Goal: Task Accomplishment & Management: Use online tool/utility

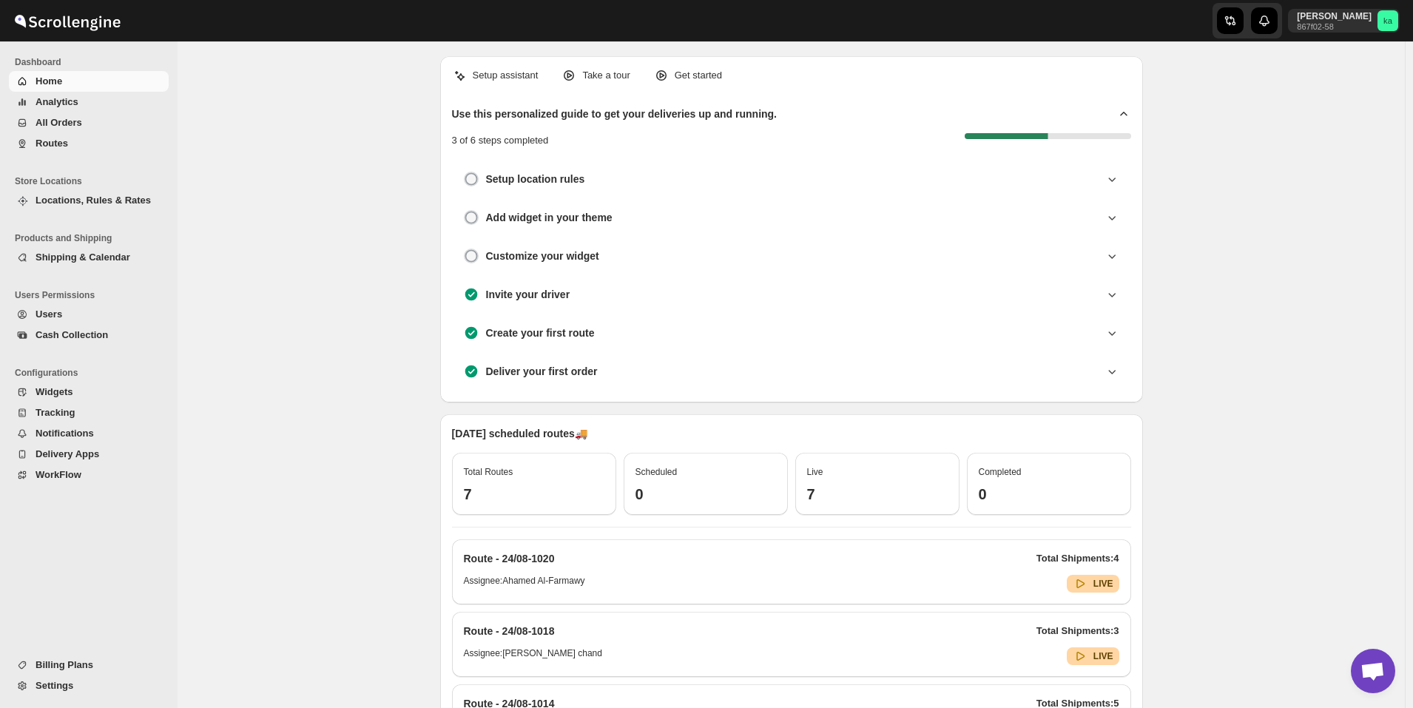
click at [54, 123] on span "All Orders" at bounding box center [58, 122] width 47 height 11
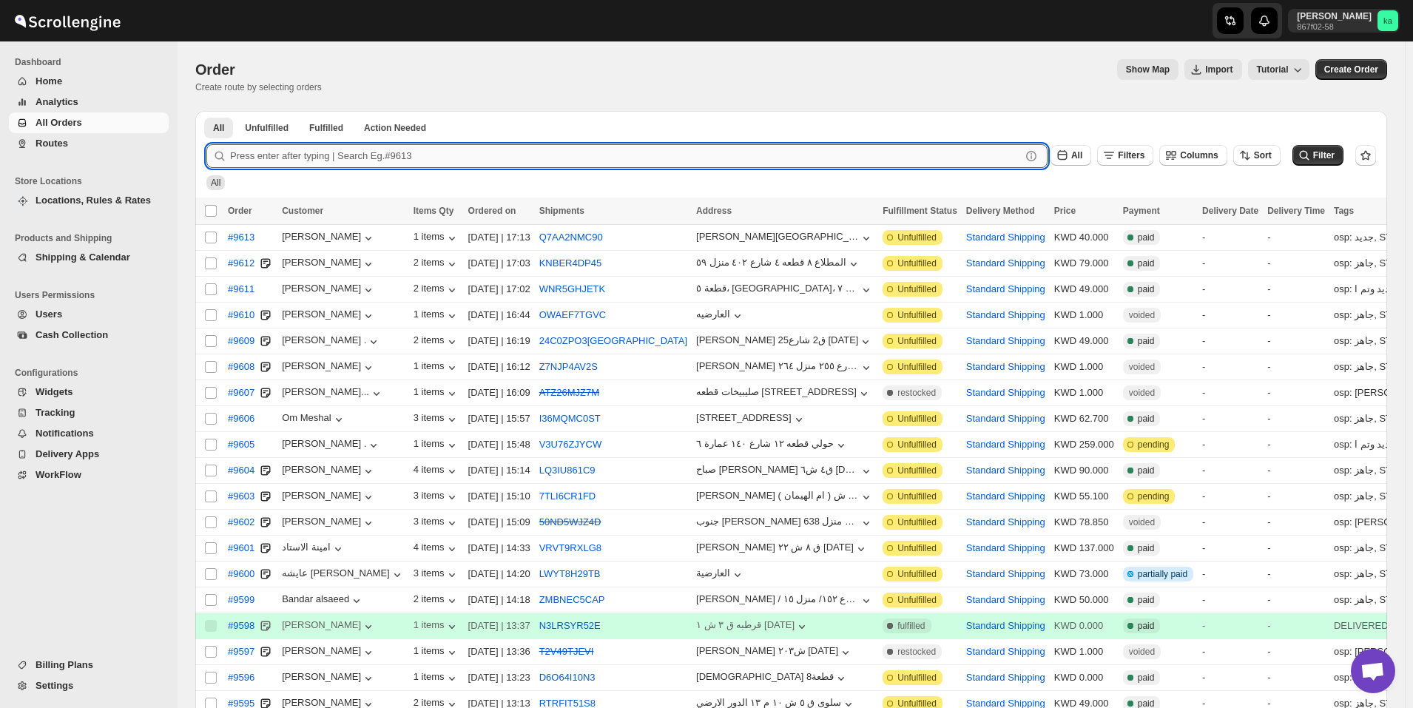
click at [272, 158] on input "text" at bounding box center [625, 156] width 791 height 24
paste input "9546"
type input "9546"
click at [206, 111] on button "Submit" at bounding box center [227, 119] width 42 height 16
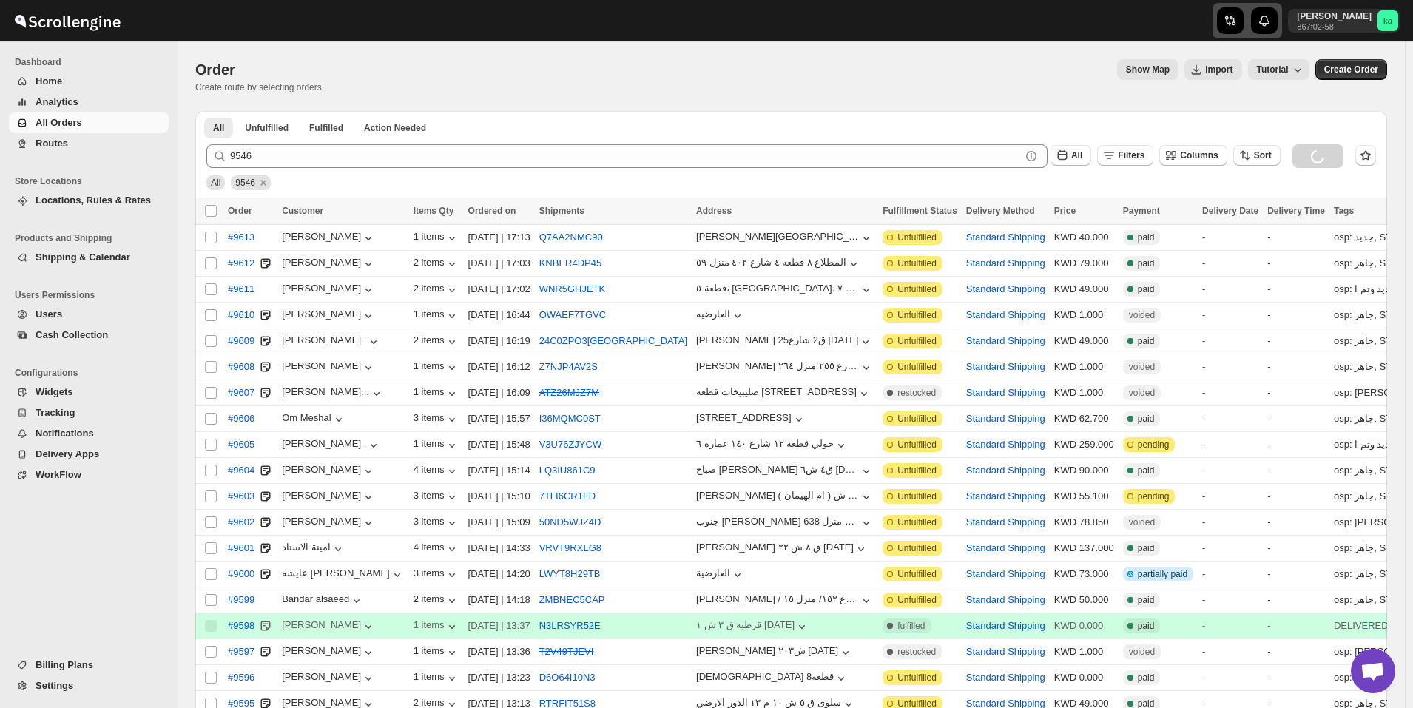
click at [1231, 23] on icon "button" at bounding box center [1228, 21] width 7 height 10
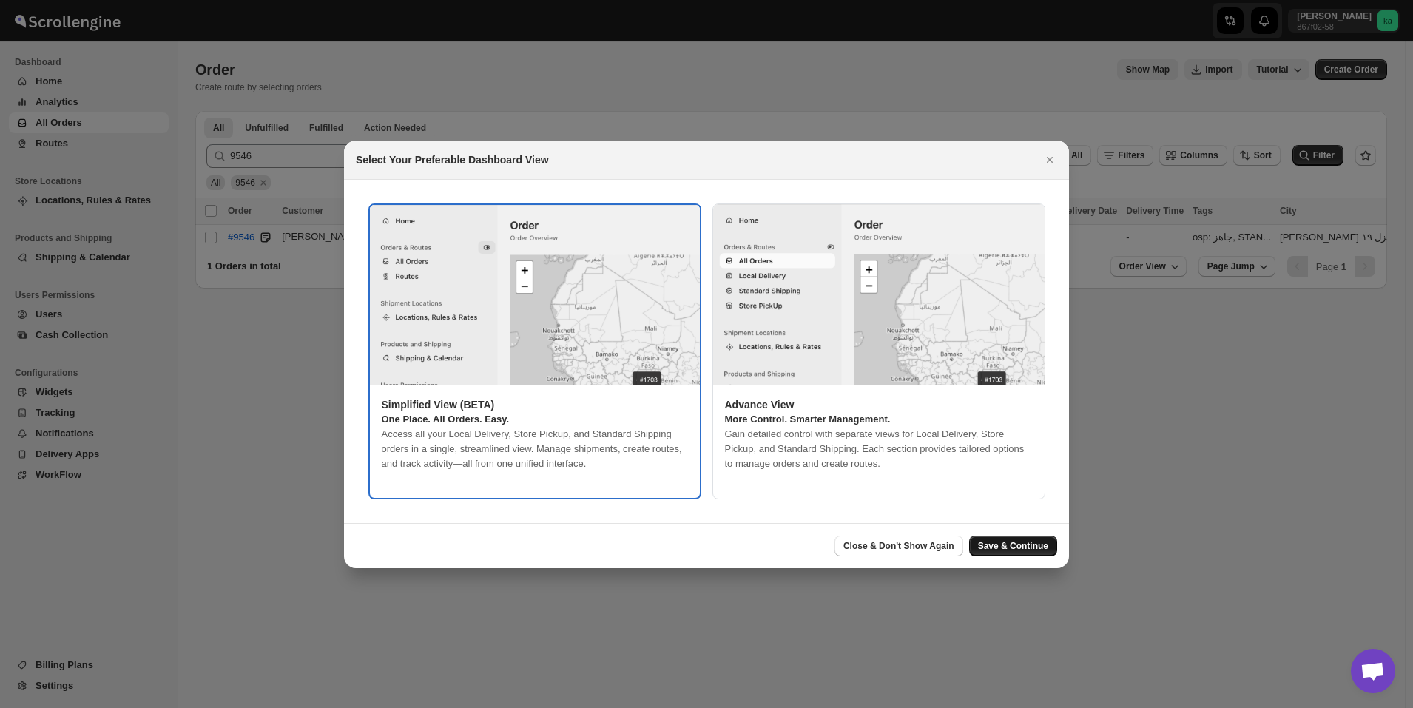
click at [1015, 547] on span "Save & Continue" at bounding box center [1013, 546] width 70 height 12
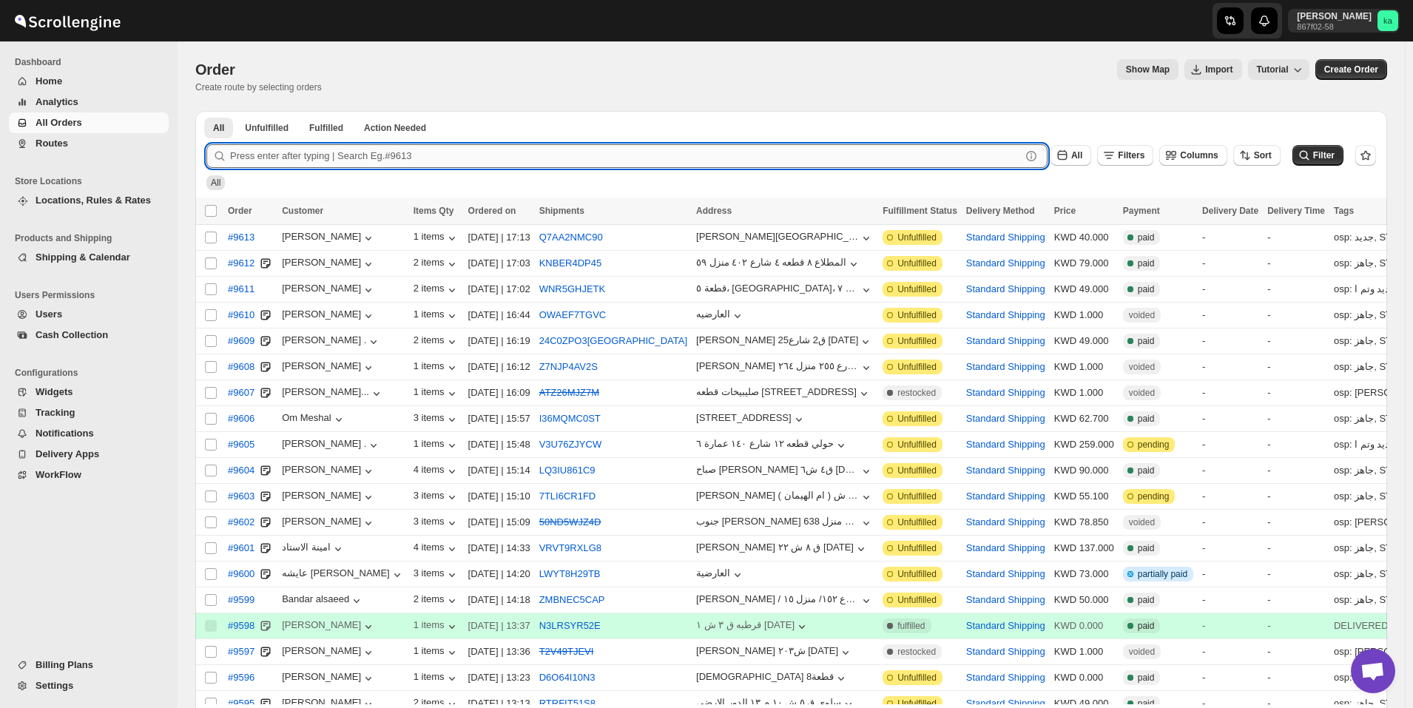
click at [356, 155] on input "text" at bounding box center [625, 156] width 791 height 24
paste input "9546"
type input "9546"
click at [206, 111] on button "Submit" at bounding box center [227, 119] width 42 height 16
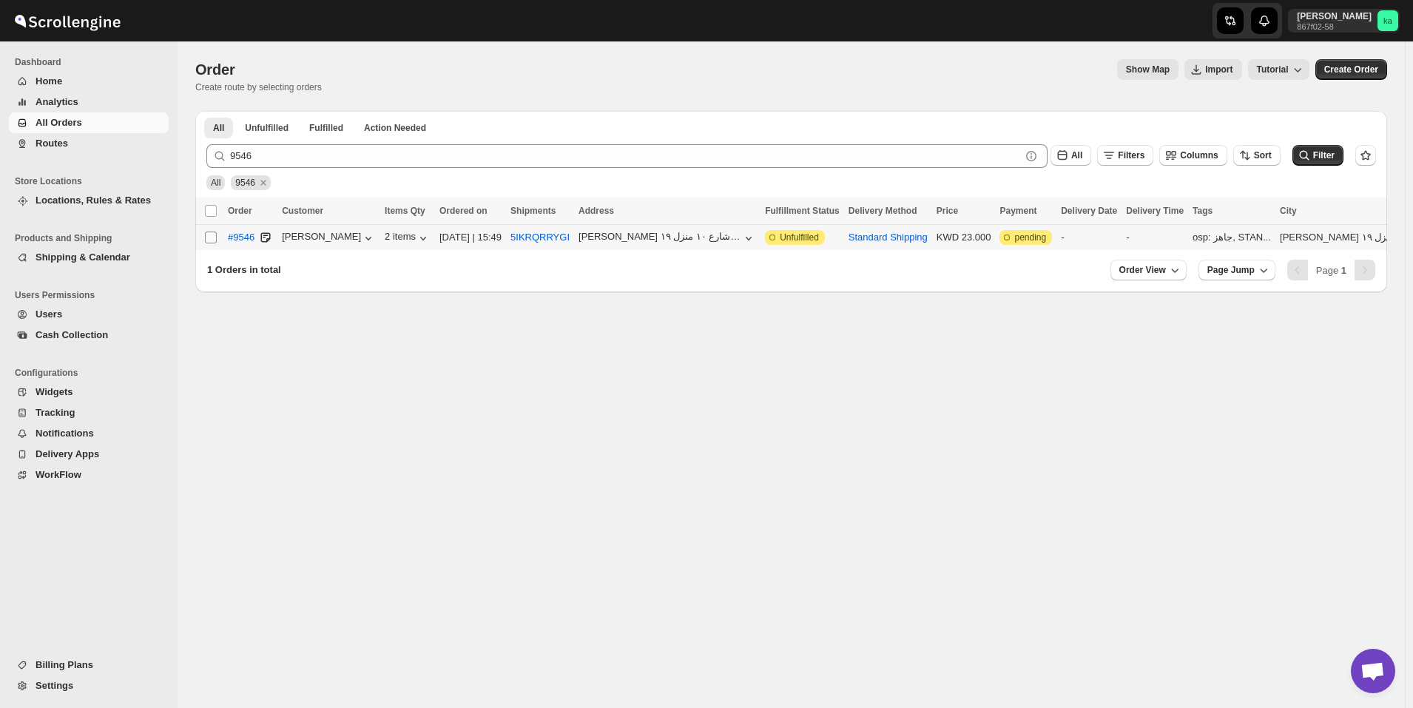
click at [208, 240] on input "Select order" at bounding box center [211, 237] width 12 height 12
checkbox input "true"
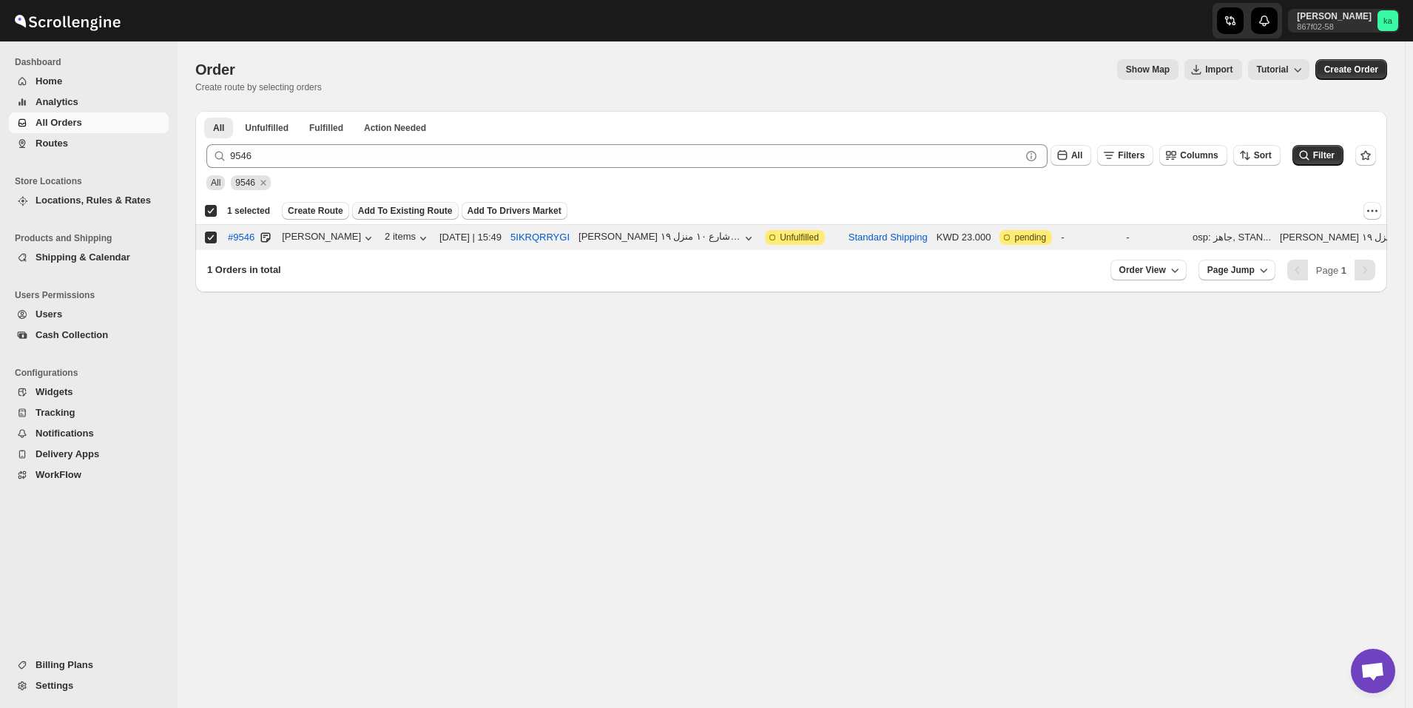
click at [393, 207] on span "Add To Existing Route" at bounding box center [405, 211] width 95 height 12
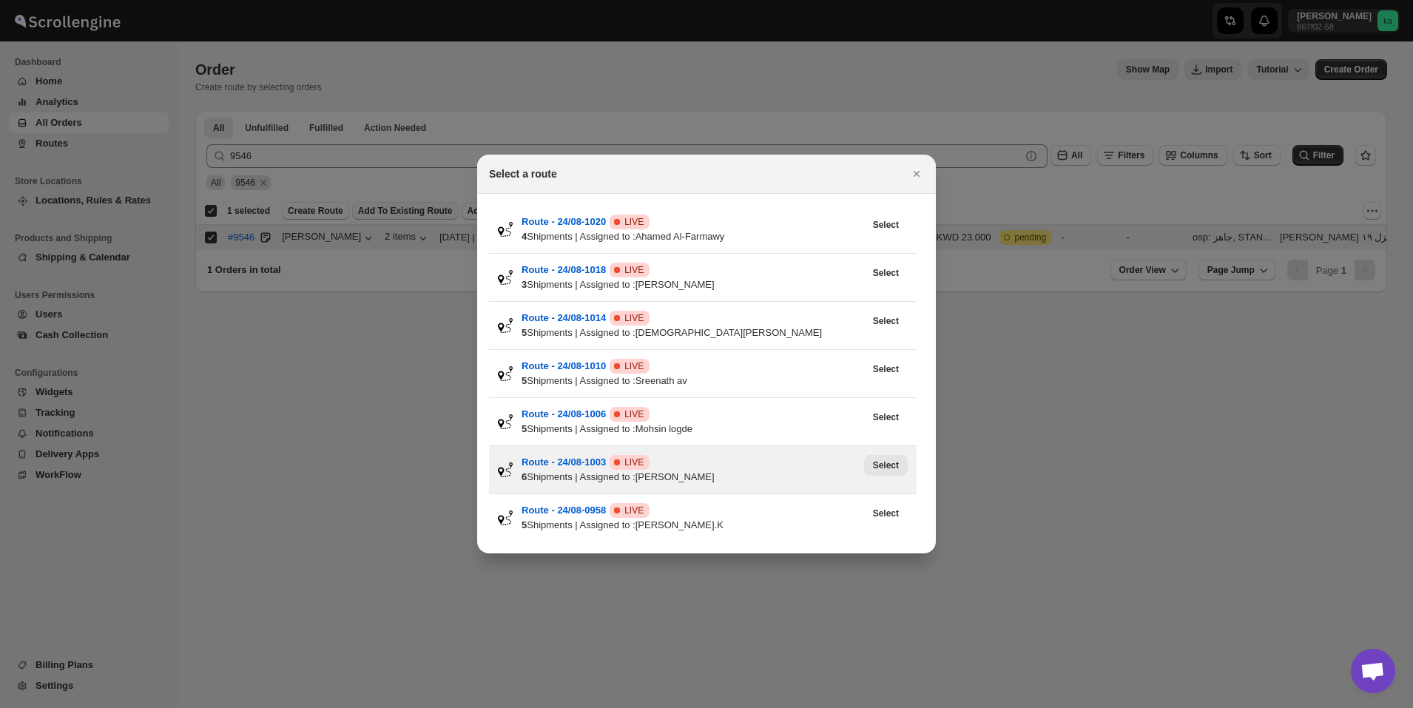
click at [893, 467] on span "Select" at bounding box center [886, 465] width 26 height 12
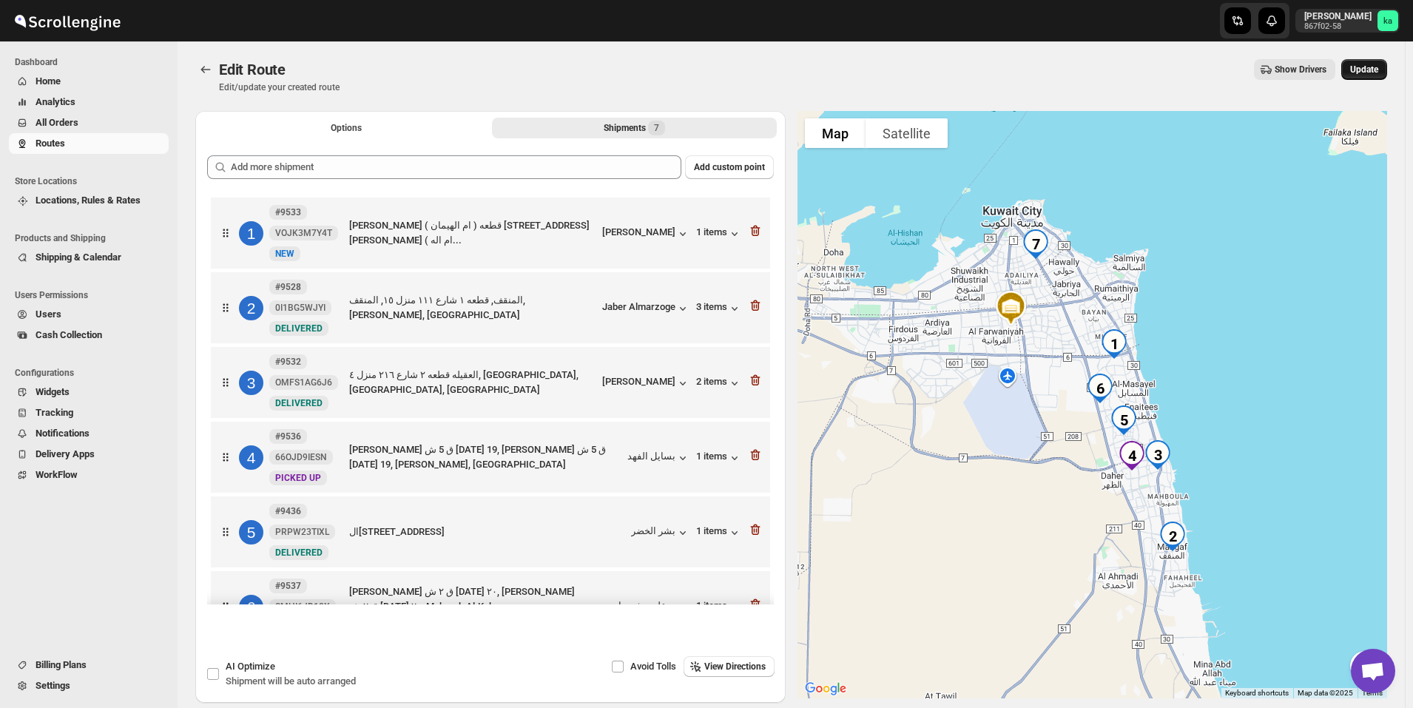
click at [1381, 78] on button "Update" at bounding box center [1364, 69] width 46 height 21
